Goal: Task Accomplishment & Management: Manage account settings

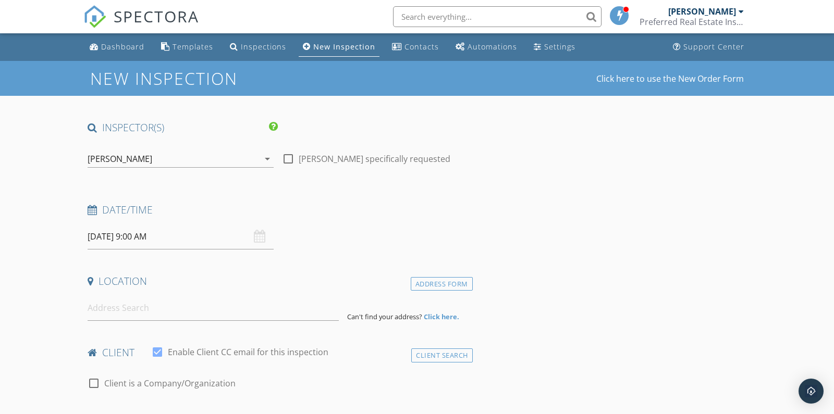
click at [261, 47] on div "Inspections" at bounding box center [263, 47] width 45 height 10
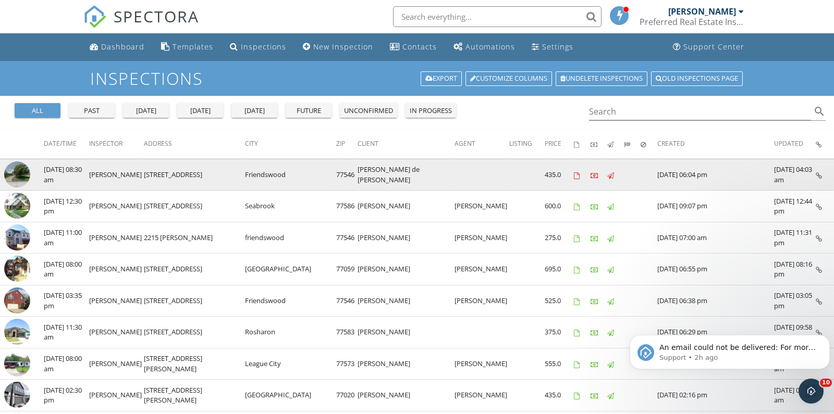
click at [16, 173] on img at bounding box center [17, 175] width 26 height 26
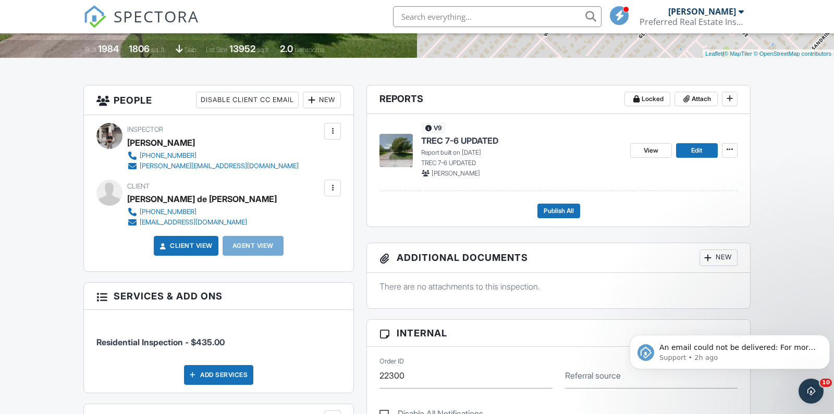
click at [332, 190] on div at bounding box center [332, 188] width 10 height 10
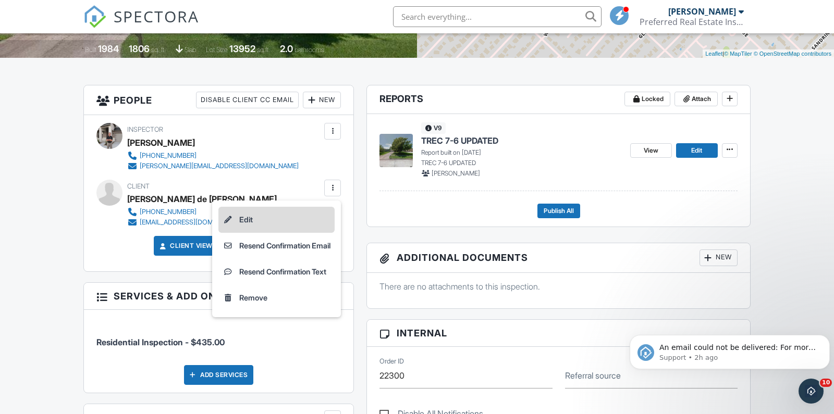
click at [240, 217] on li "Edit" at bounding box center [276, 220] width 116 height 26
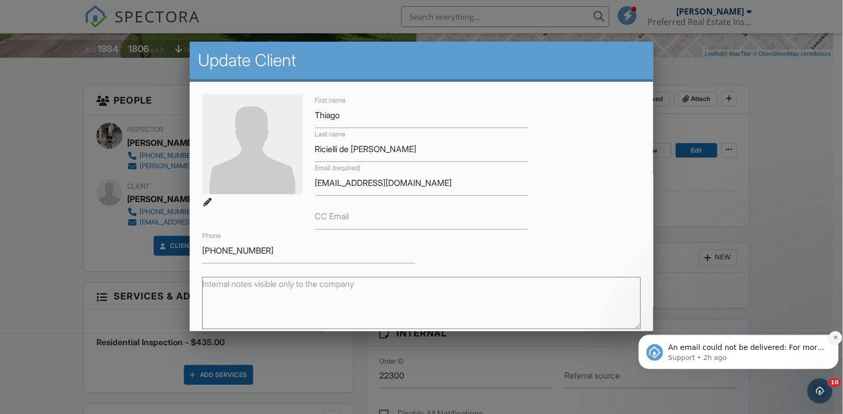
click at [833, 338] on icon "Dismiss notification" at bounding box center [836, 337] width 6 height 6
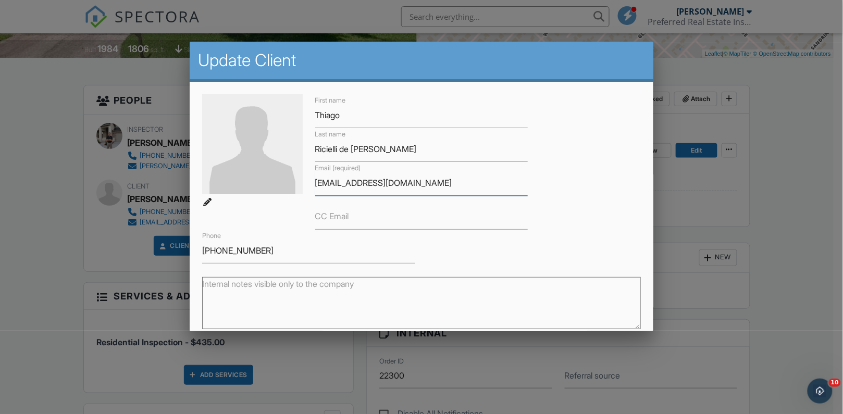
click at [337, 183] on input "[EMAIL_ADDRESS][DOMAIN_NAME]" at bounding box center [421, 183] width 213 height 26
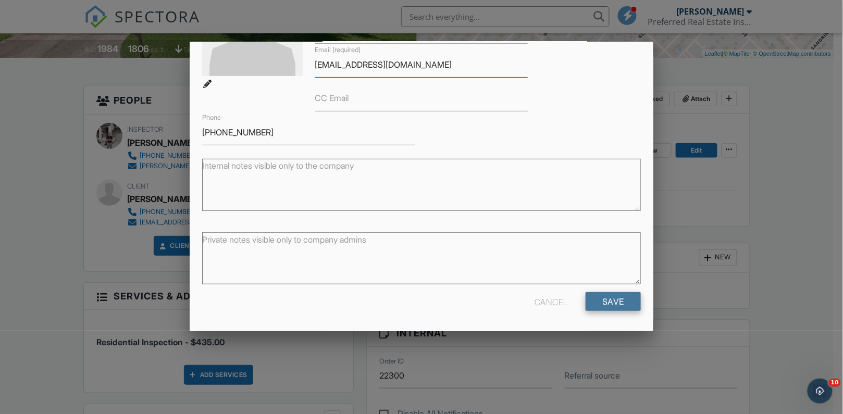
type input "[EMAIL_ADDRESS][DOMAIN_NAME]"
click at [602, 306] on input "Save" at bounding box center [613, 301] width 55 height 19
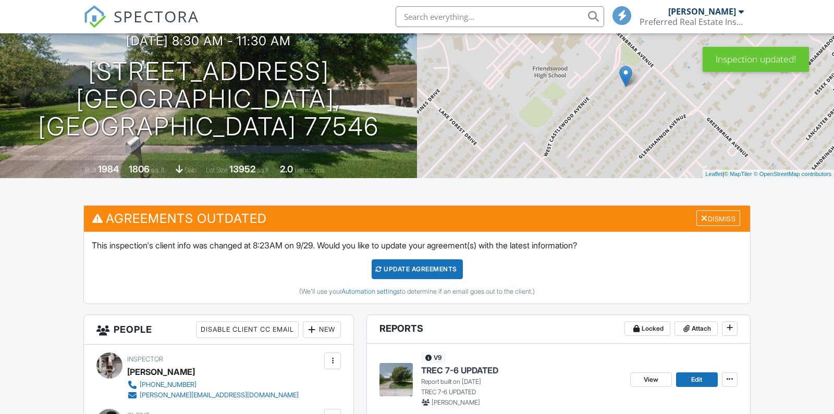
scroll to position [100, 0]
click at [441, 272] on div "Update Agreements" at bounding box center [416, 269] width 91 height 20
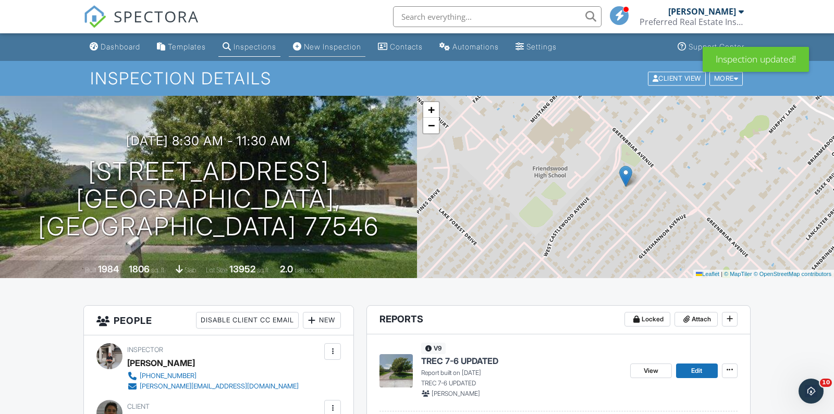
click at [339, 48] on div "New Inspection" at bounding box center [332, 46] width 57 height 9
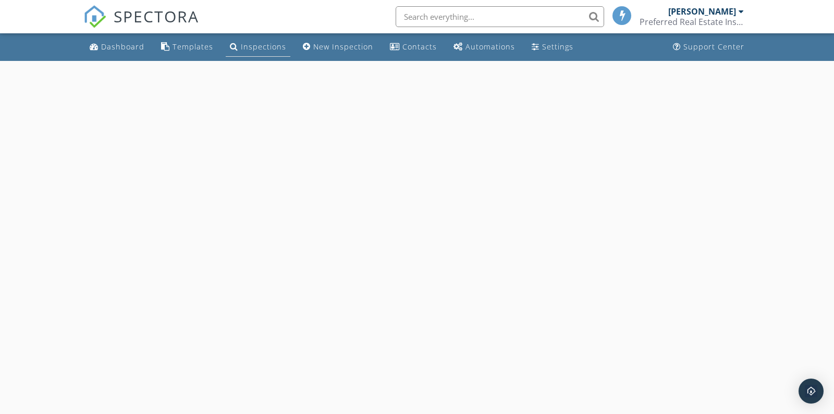
click at [251, 46] on div "Inspections" at bounding box center [263, 47] width 45 height 10
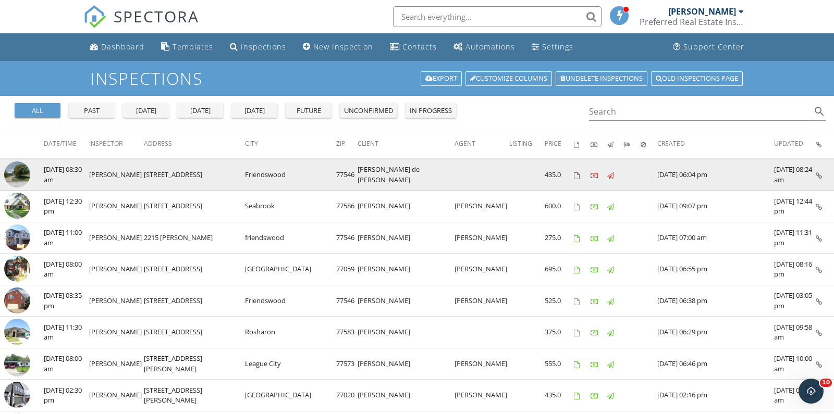
click at [21, 173] on img at bounding box center [17, 175] width 26 height 26
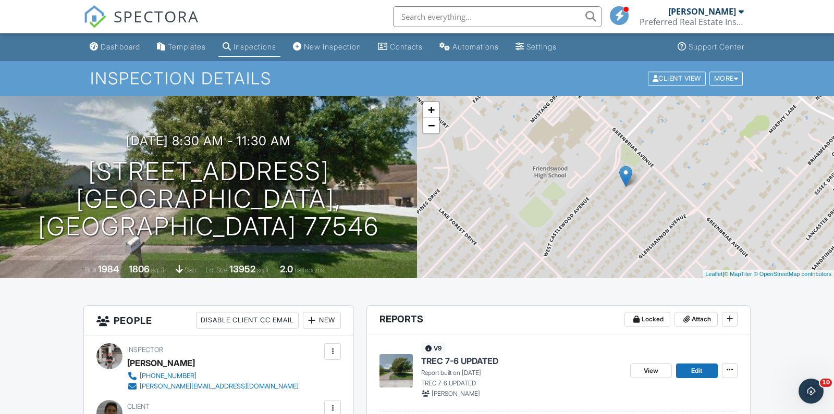
click at [259, 46] on div "Inspections" at bounding box center [254, 46] width 43 height 9
